Goal: Obtain resource: Download file/media

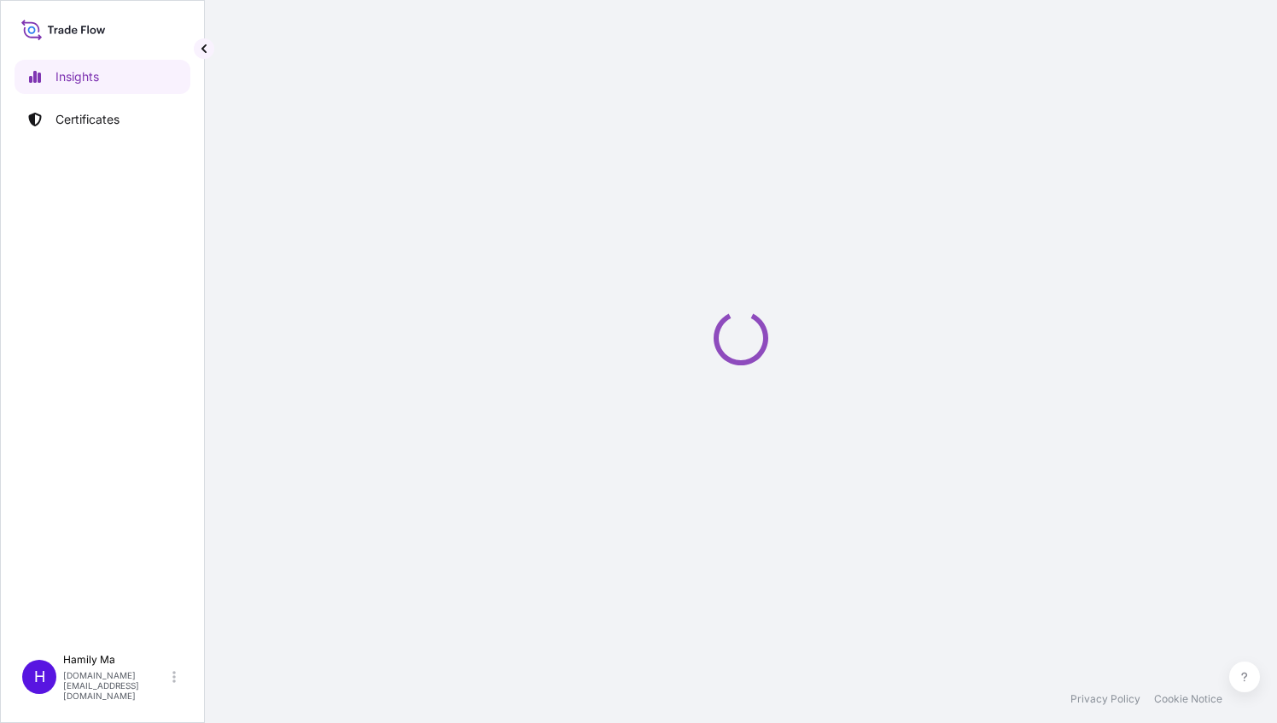
select select "2025"
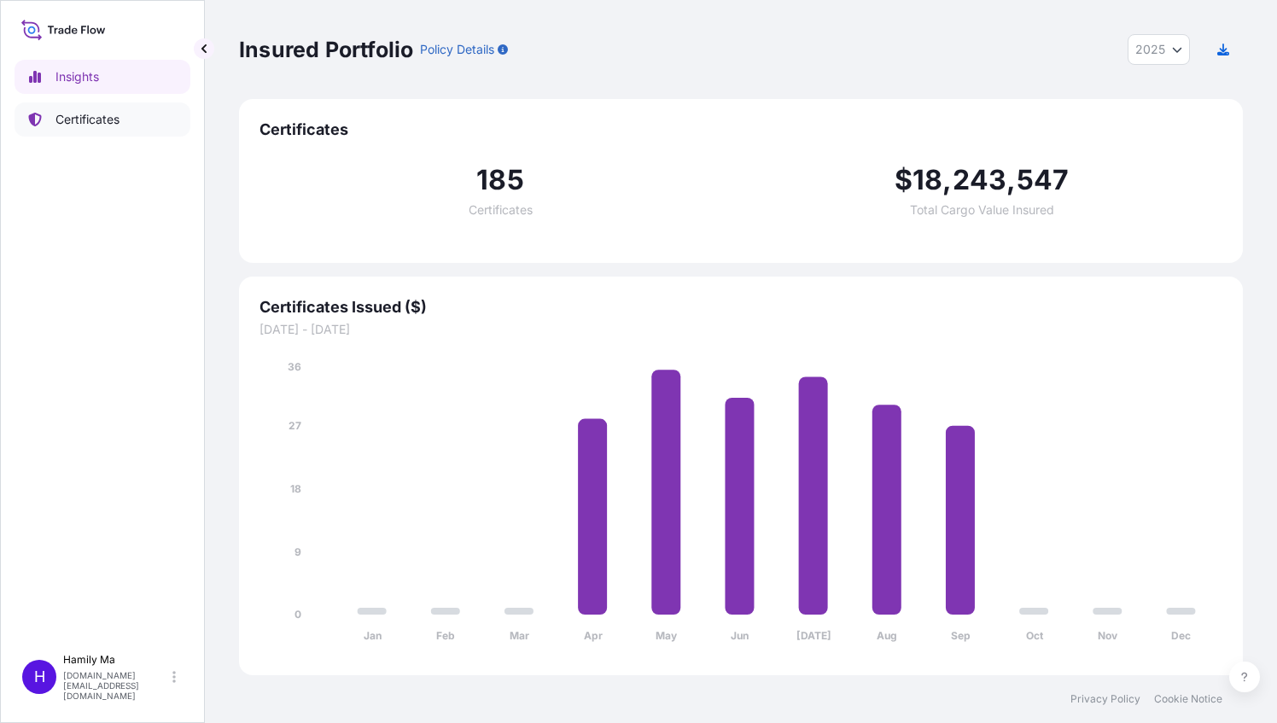
click at [109, 123] on p "Certificates" at bounding box center [88, 119] width 64 height 17
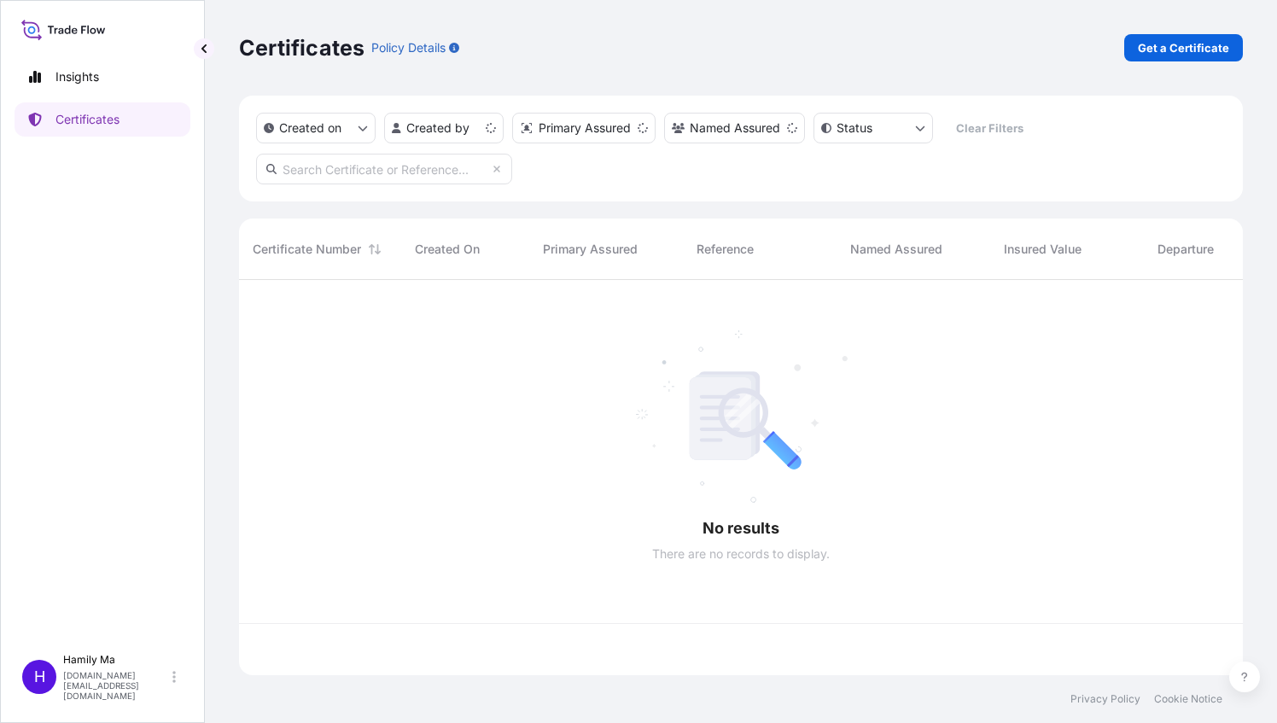
scroll to position [392, 990]
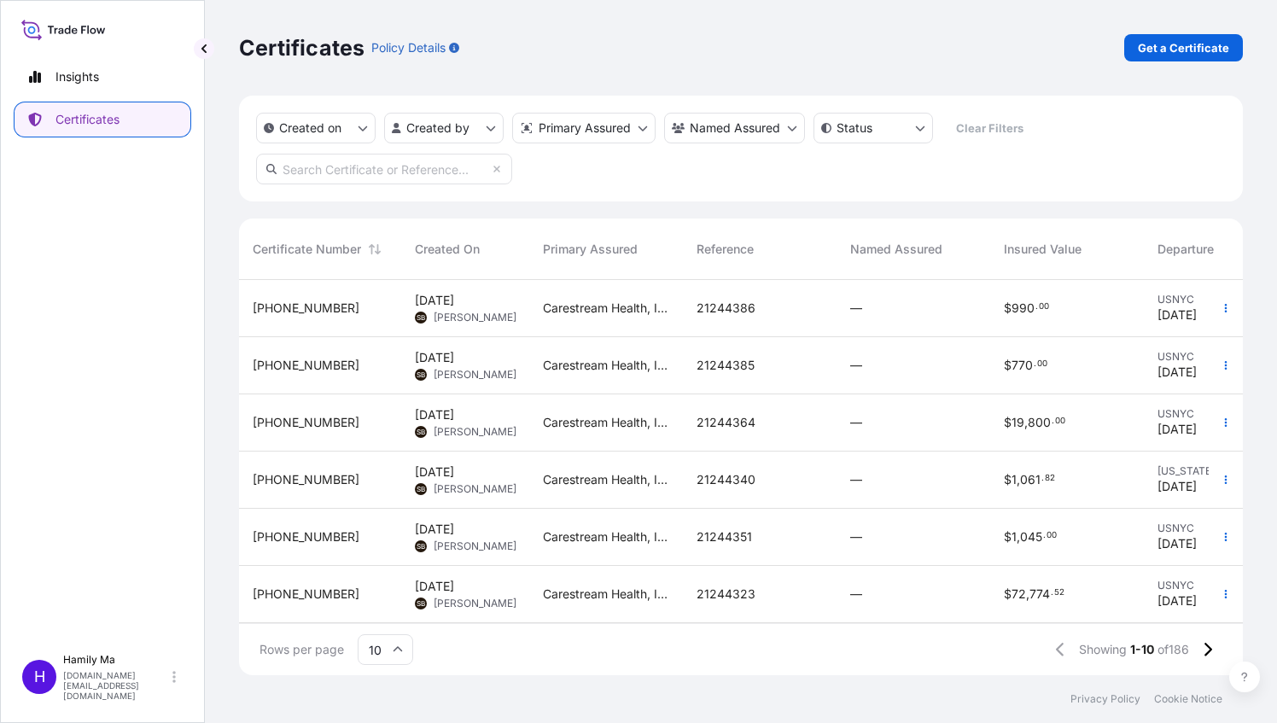
click at [283, 310] on span "32008-190-1" at bounding box center [306, 308] width 107 height 17
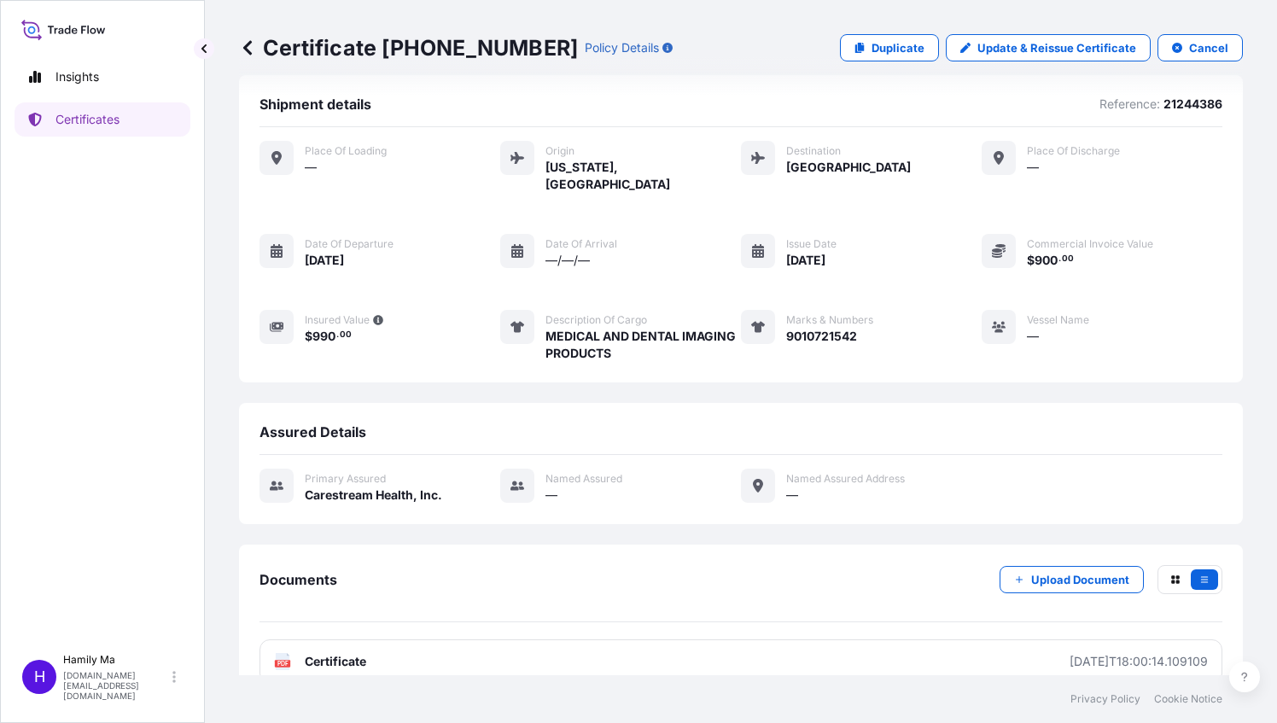
scroll to position [29, 0]
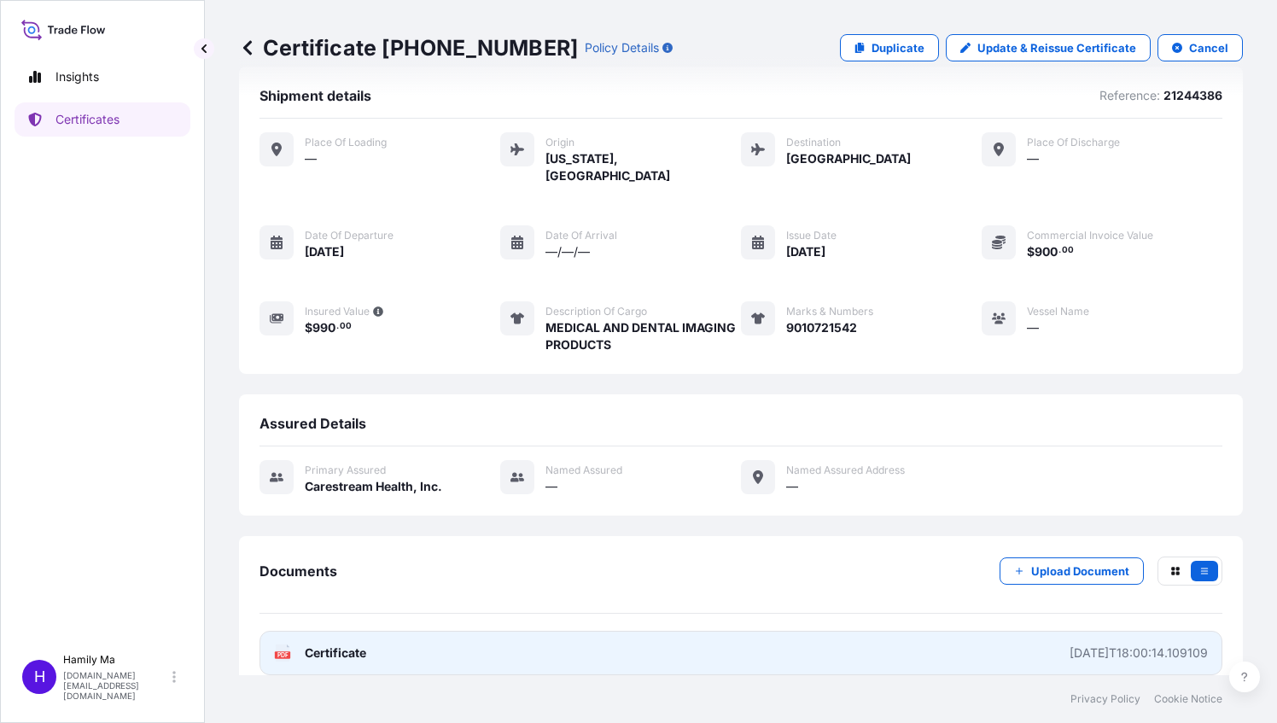
click at [321, 645] on span "Certificate" at bounding box center [335, 653] width 61 height 17
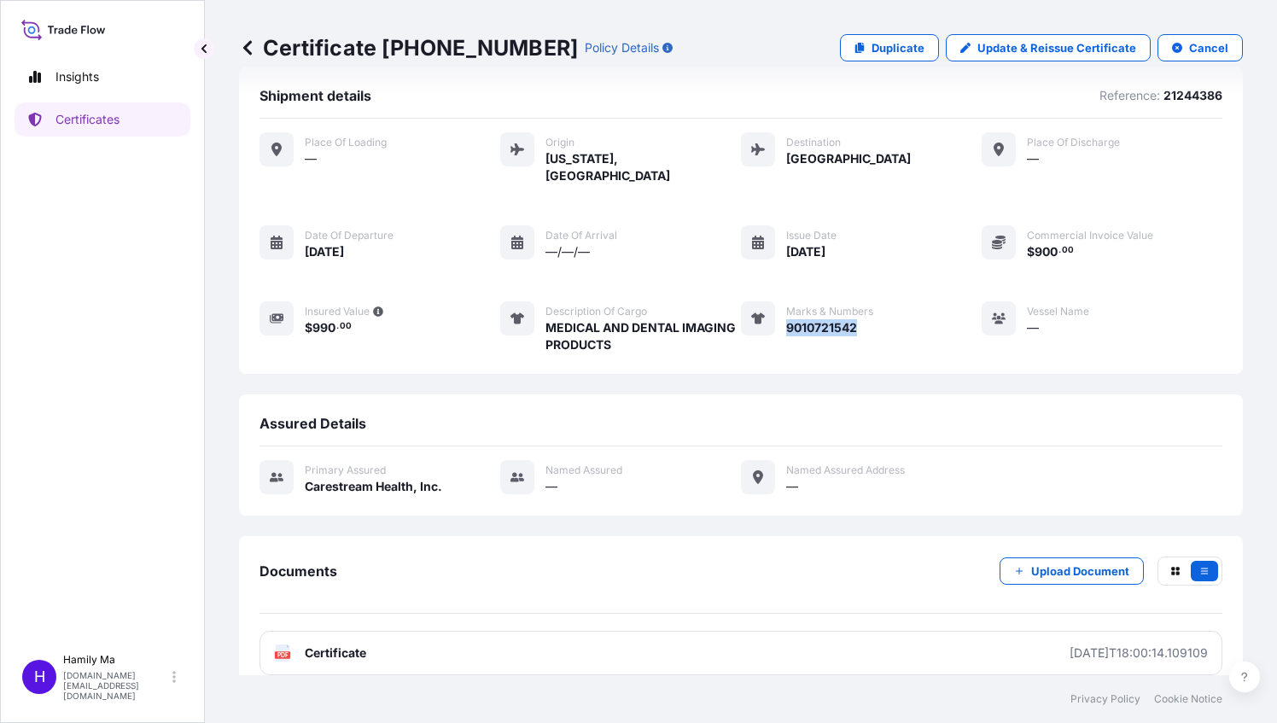
drag, startPoint x: 849, startPoint y: 307, endPoint x: 777, endPoint y: 307, distance: 71.7
click at [777, 307] on div "Marks & Numbers 9010721542" at bounding box center [807, 327] width 132 height 52
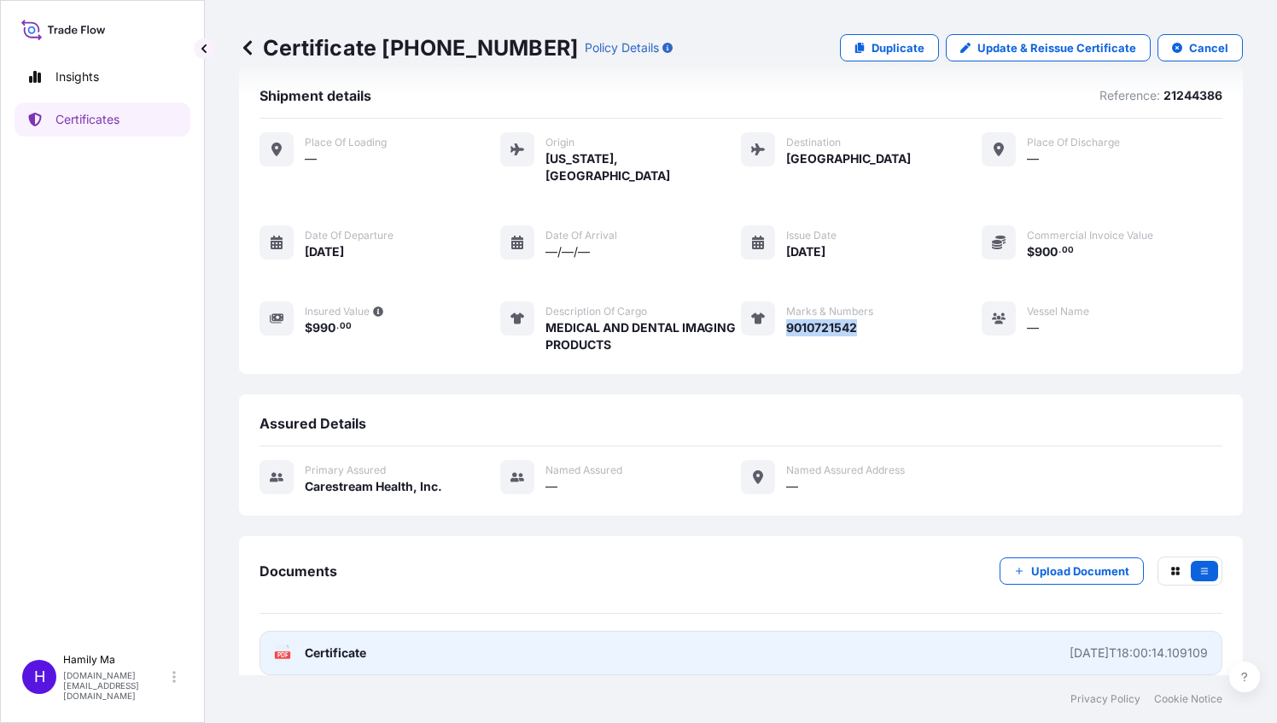
copy span "9010721542"
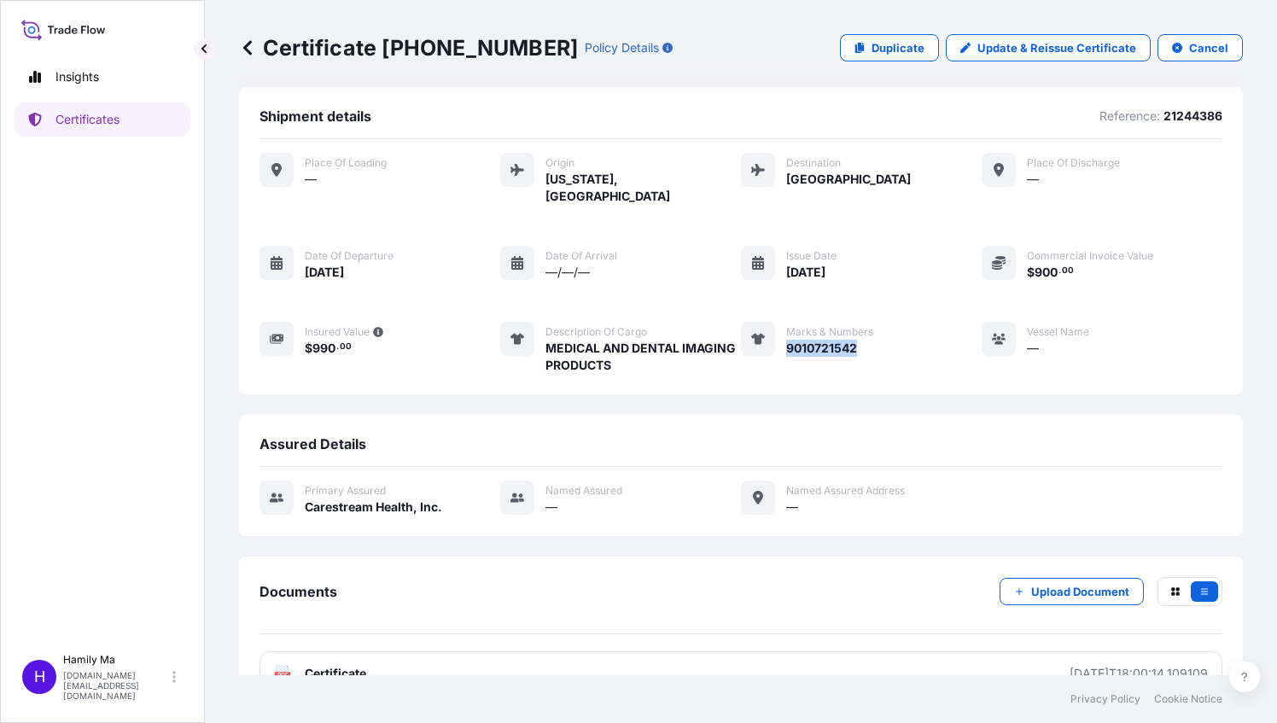
scroll to position [0, 0]
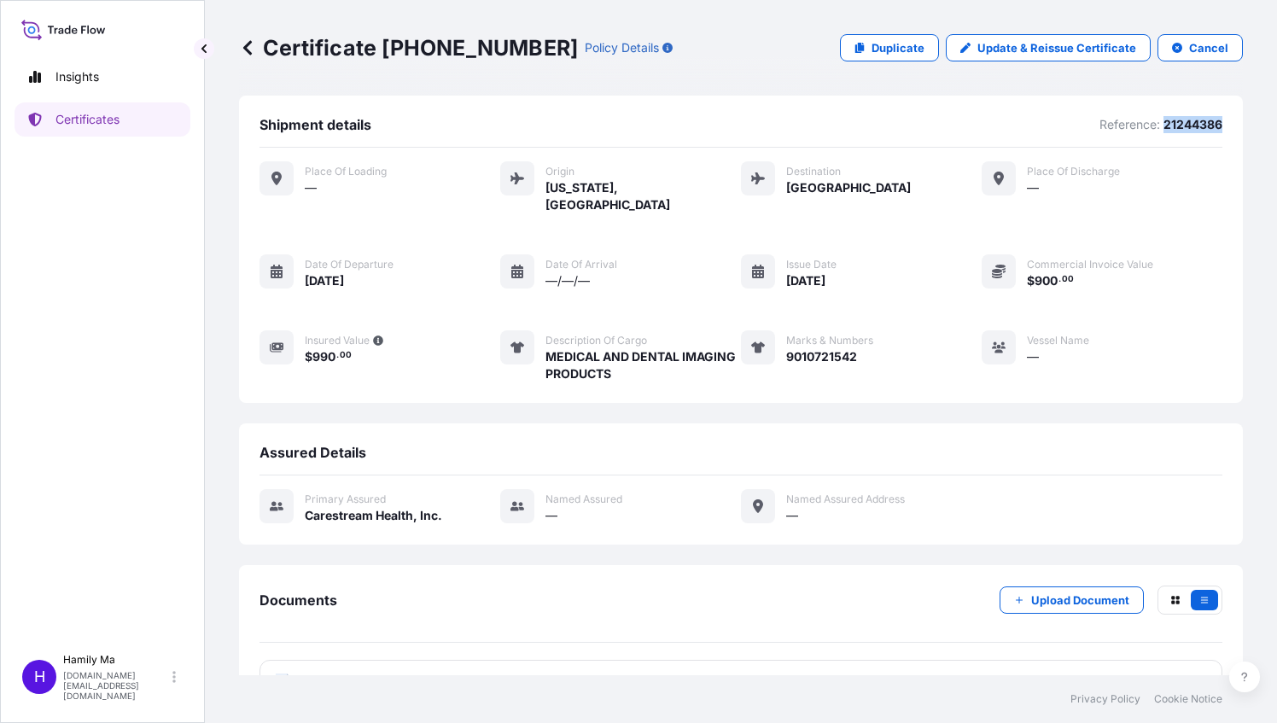
drag, startPoint x: 1219, startPoint y: 122, endPoint x: 1153, endPoint y: 125, distance: 66.7
click at [1153, 125] on div "Shipment details Reference: 21244386 Place of Loading — Origin New York, United…" at bounding box center [741, 249] width 1004 height 307
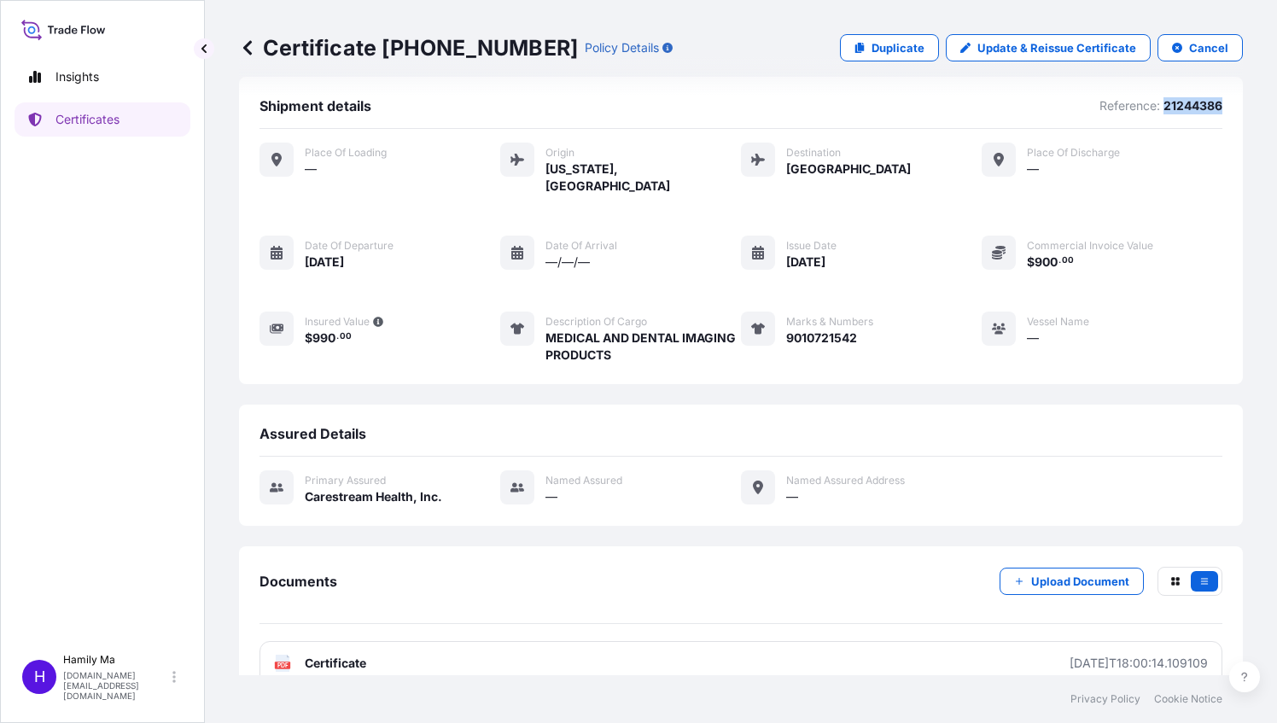
scroll to position [29, 0]
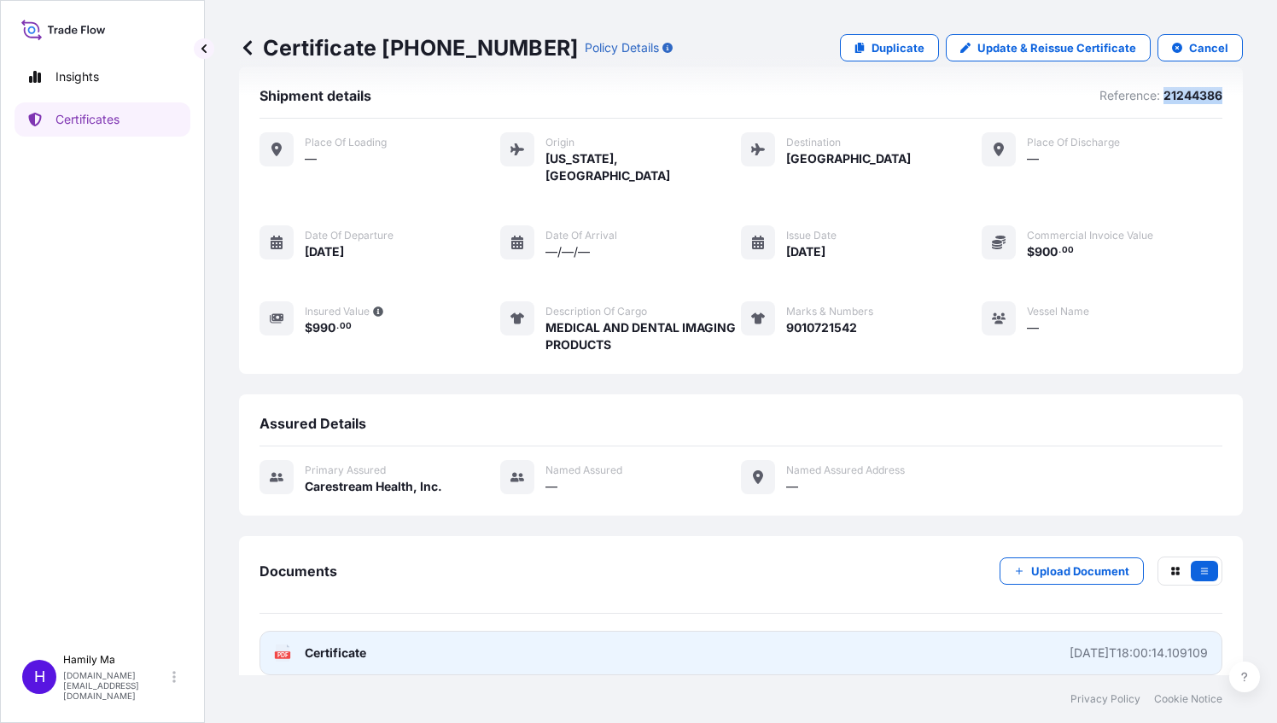
click at [335, 645] on span "Certificate" at bounding box center [335, 653] width 61 height 17
copy p "21244386"
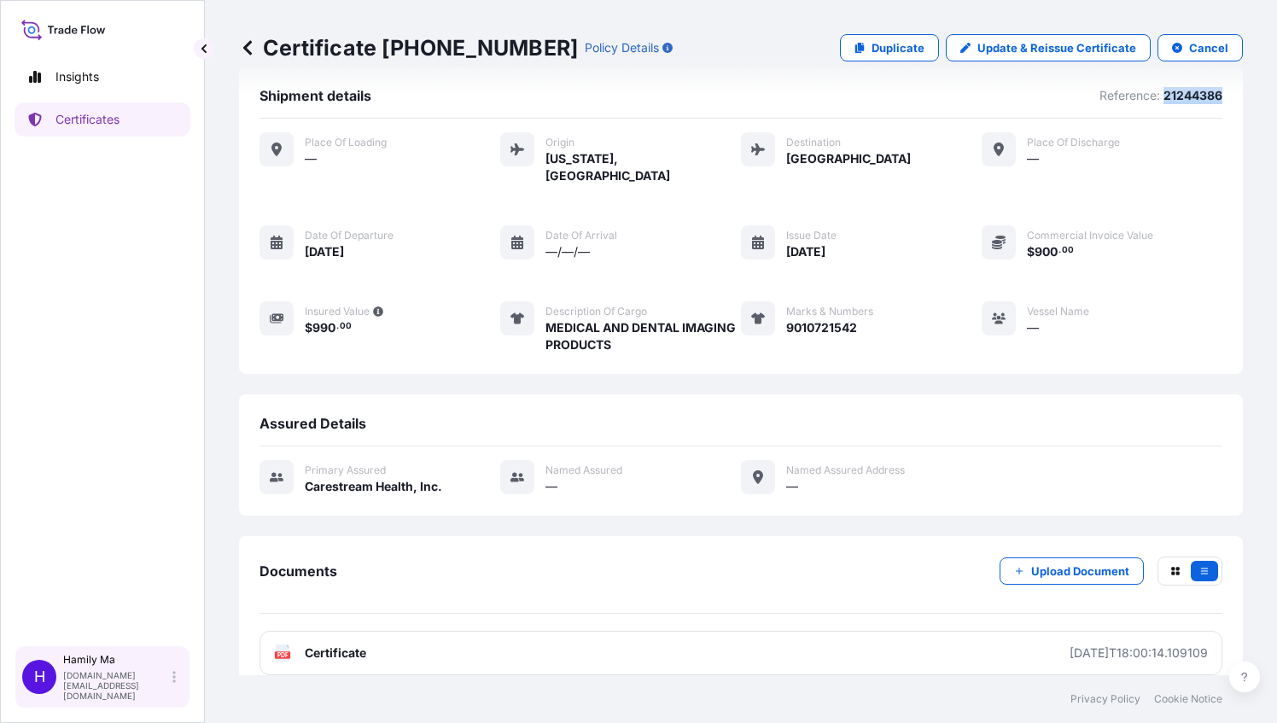
click at [89, 687] on div "Hamily Ma yanfen.ma@carestream.com" at bounding box center [123, 677] width 120 height 48
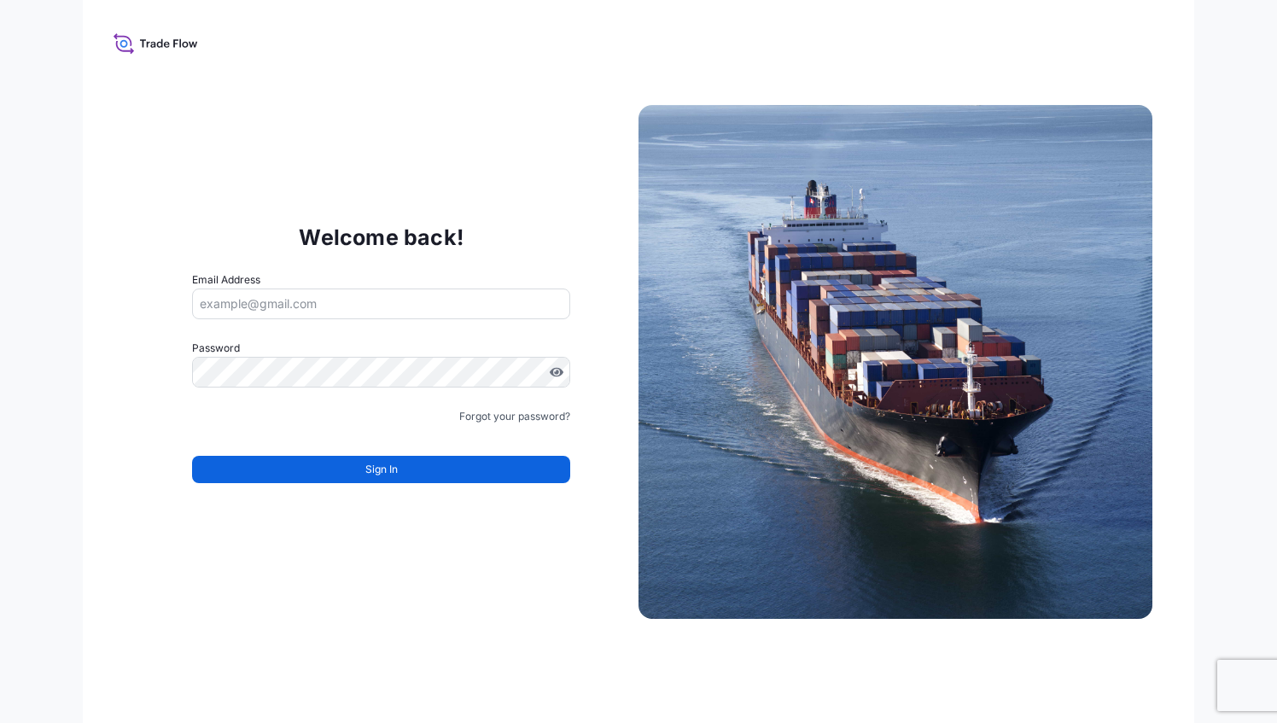
drag, startPoint x: 480, startPoint y: 642, endPoint x: 564, endPoint y: 618, distance: 87.0
click at [480, 642] on div "Welcome back! Email Address Password Must include: Upper & lower case letters S…" at bounding box center [638, 361] width 1111 height 723
